Goal: Information Seeking & Learning: Learn about a topic

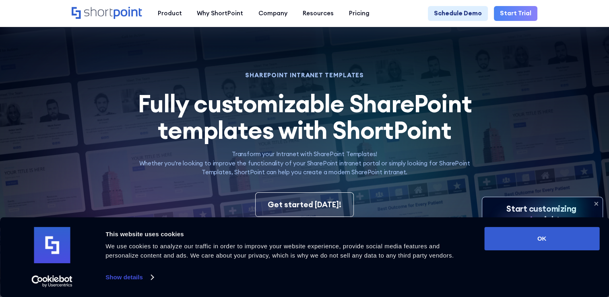
scroll to position [321, 0]
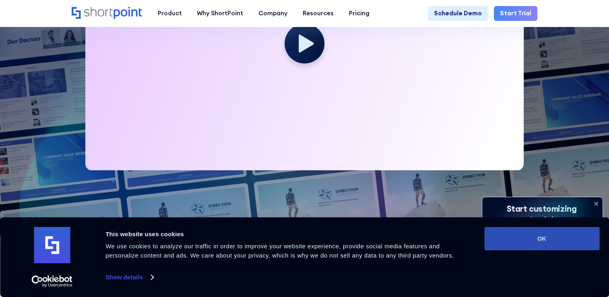
click at [548, 237] on button "OK" at bounding box center [541, 238] width 115 height 23
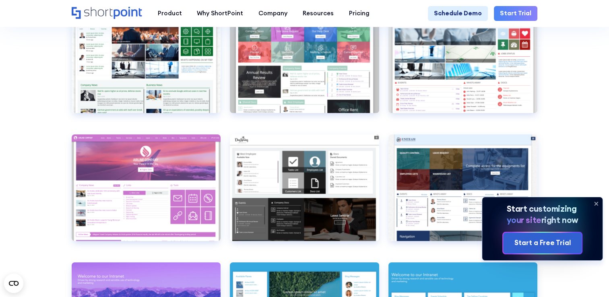
scroll to position [2554, 0]
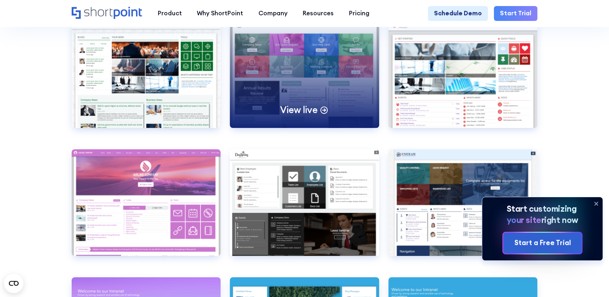
click at [303, 89] on div "View live" at bounding box center [304, 74] width 149 height 107
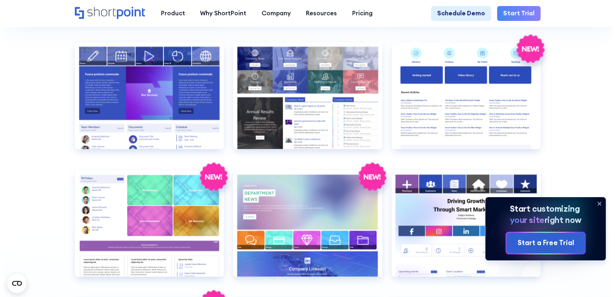
scroll to position [1576, 0]
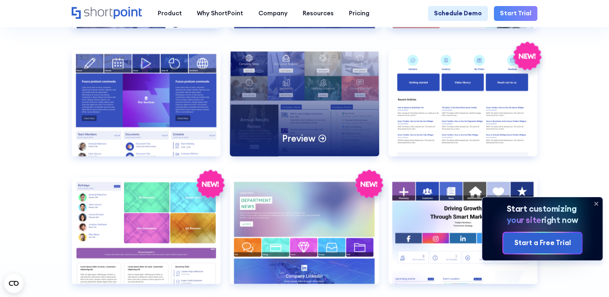
click at [296, 93] on div "Preview" at bounding box center [304, 103] width 149 height 107
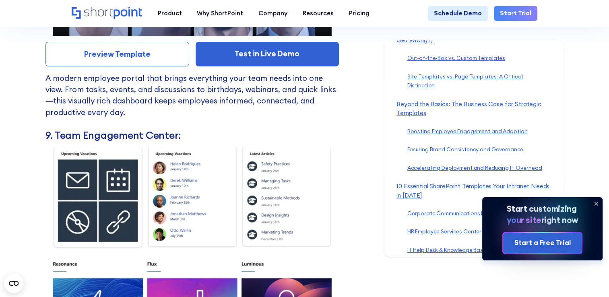
scroll to position [4524, 0]
